Goal: Task Accomplishment & Management: Manage account settings

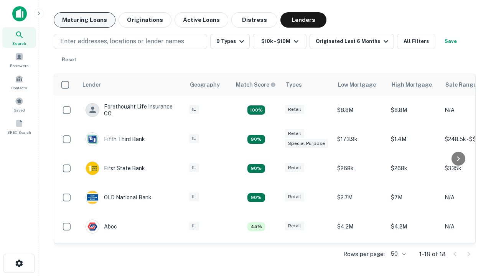
click at [84, 20] on button "Maturing Loans" at bounding box center [85, 19] width 62 height 15
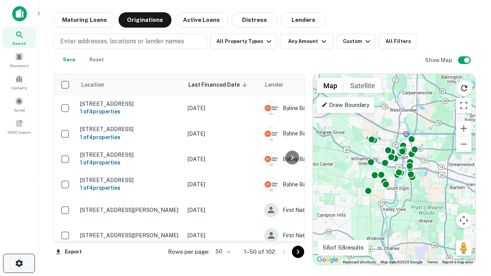
click at [19, 264] on icon "button" at bounding box center [19, 263] width 9 height 9
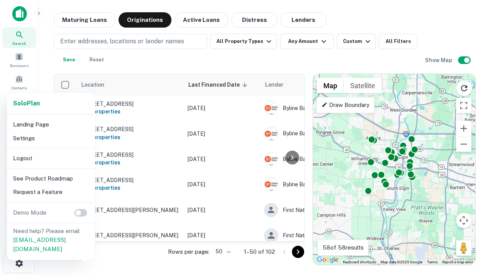
click at [51, 158] on li "Logout" at bounding box center [51, 159] width 82 height 14
